Goal: Check status: Check status

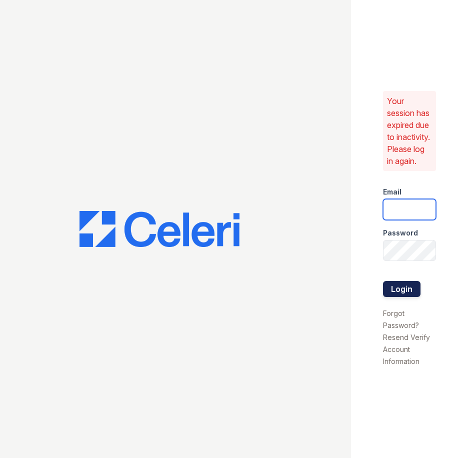
type input "bjohnson@trinity-pm.com"
click at [397, 292] on button "Login" at bounding box center [401, 289] width 37 height 16
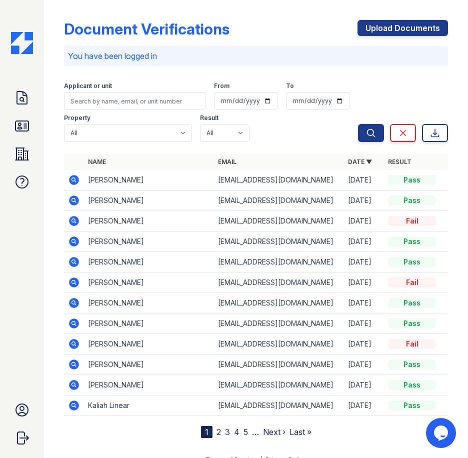
click at [410, 91] on div "Search Clear Export" at bounding box center [403, 110] width 90 height 64
click at [18, 88] on link "Doc Verifications" at bounding box center [22, 98] width 24 height 24
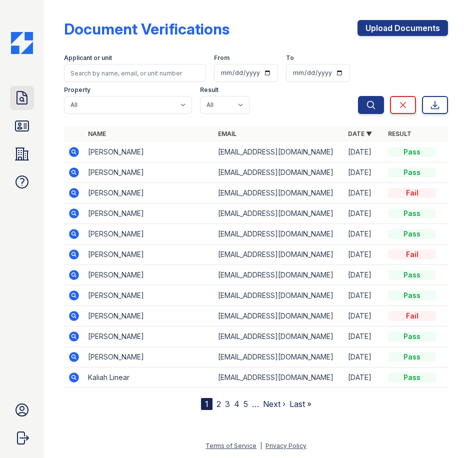
click at [32, 96] on link "Doc Verifications" at bounding box center [22, 98] width 24 height 24
click at [13, 107] on link "Doc Verifications" at bounding box center [22, 98] width 24 height 24
click at [28, 125] on icon at bounding box center [22, 126] width 16 height 16
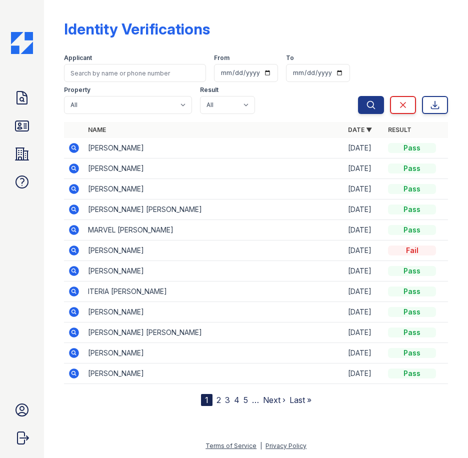
click at [359, 47] on form "Applicant From To Property All Arrive [GEOGRAPHIC_DATA] Result All Pass Fail Ca…" at bounding box center [256, 82] width 384 height 72
